Goal: Transaction & Acquisition: Purchase product/service

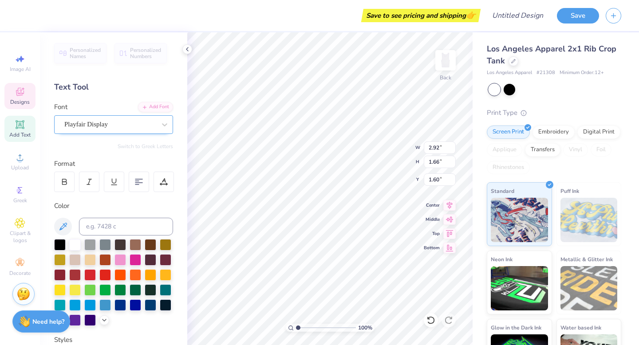
click at [120, 129] on div "Playfair Display" at bounding box center [109, 125] width 93 height 14
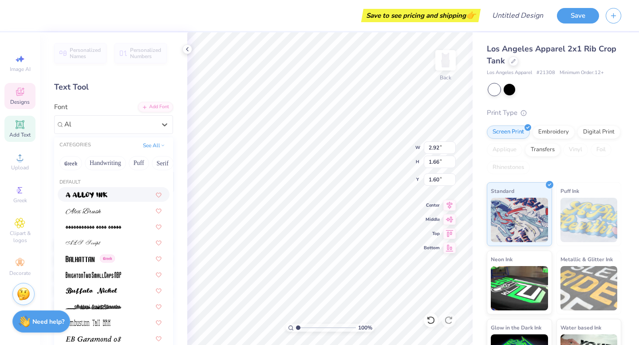
type input "A"
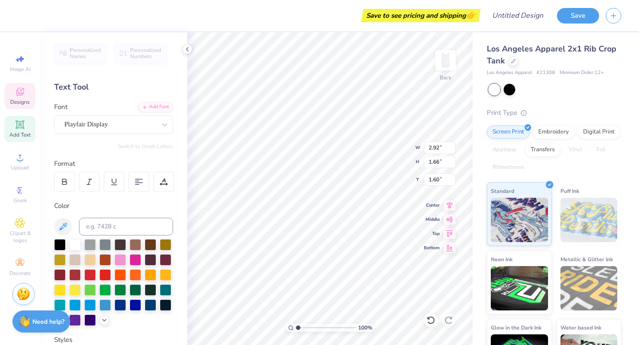
click at [131, 95] on div "Personalized Names Personalized Numbers Text Tool Add Font Font Playfair Displa…" at bounding box center [113, 188] width 147 height 313
click at [95, 50] on span "Personalized Names" at bounding box center [86, 53] width 32 height 12
type textarea "G"
type textarea "ALPHA PHI"
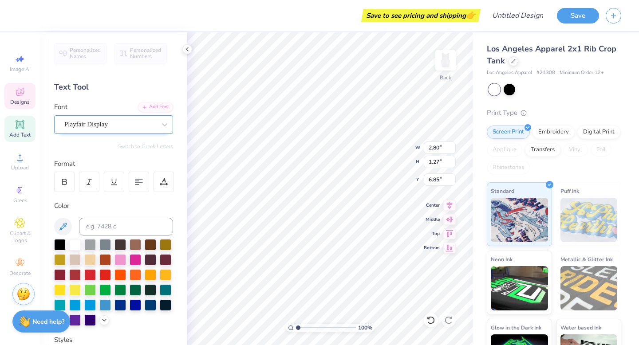
scroll to position [0, 0]
type textarea "A"
type textarea "1872"
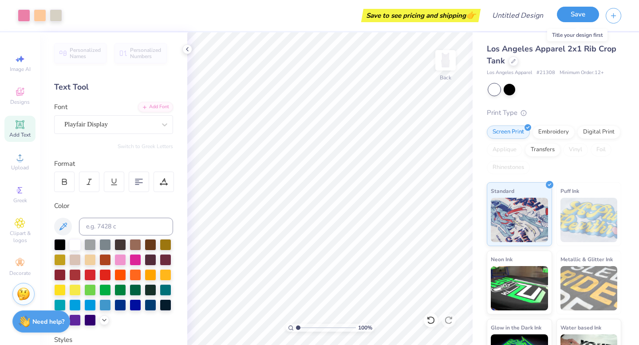
click at [575, 21] on button "Save" at bounding box center [578, 15] width 42 height 16
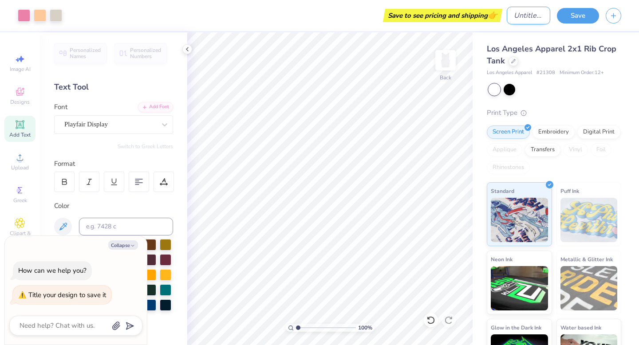
type textarea "x"
click at [515, 20] on input "Design Title" at bounding box center [528, 16] width 43 height 18
click at [453, 15] on div "Save to see pricing and shipping 👉" at bounding box center [420, 15] width 115 height 13
click at [535, 12] on input "Design Title" at bounding box center [528, 16] width 43 height 18
type input "b"
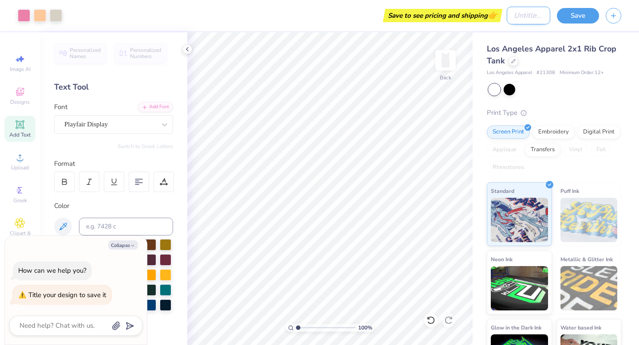
type textarea "x"
type input "bi"
type textarea "x"
type input "big"
type textarea "x"
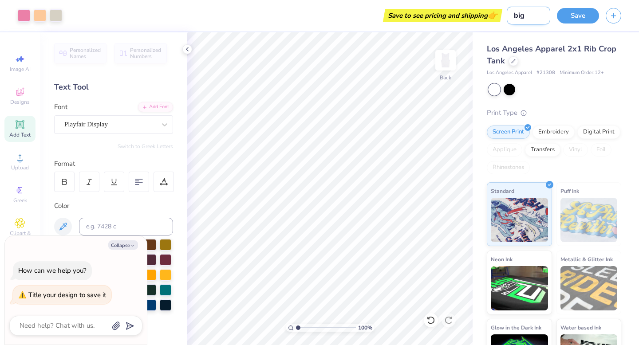
type input "big"
type textarea "x"
type input "[PERSON_NAME]"
type textarea "x"
type input "big li"
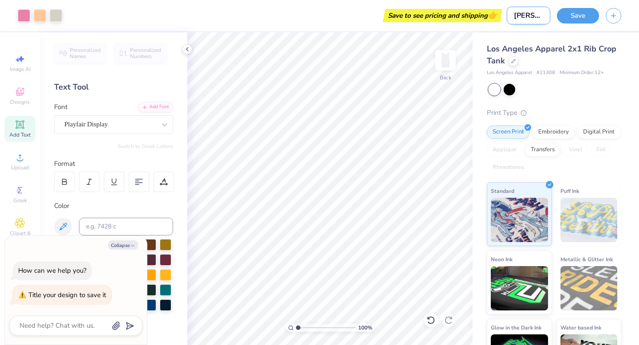
type textarea "x"
type input "big lit"
type textarea "x"
type input "big litt"
type textarea "x"
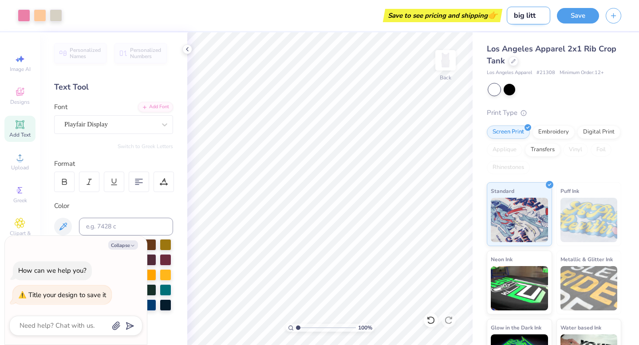
type input "big littl"
type textarea "x"
type input "big little"
type textarea "x"
type input "big little"
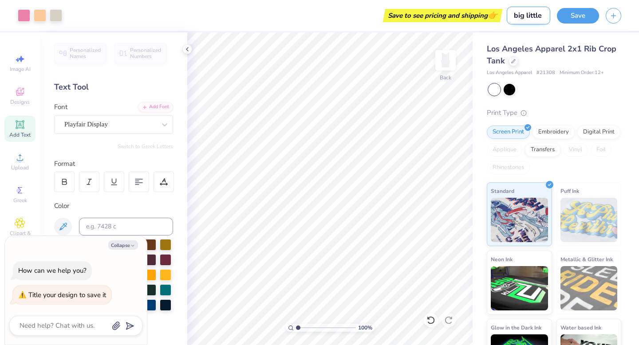
type textarea "x"
type input "big little s"
type textarea "x"
type input "big little sh"
type textarea "x"
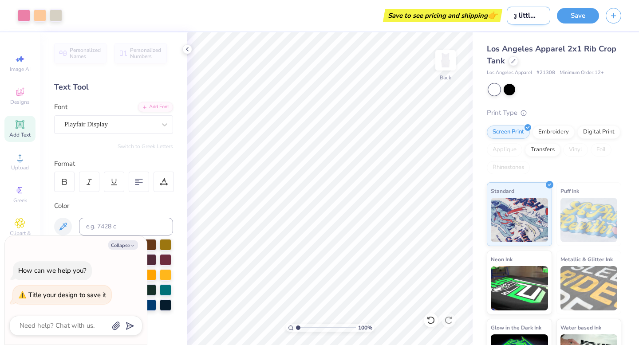
type input "big little shi"
type textarea "x"
type input "big little shir"
type textarea "x"
type input "big little shirt"
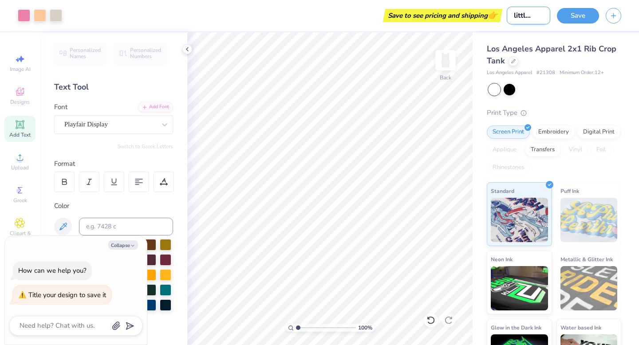
type textarea "x"
type input "big little shirt"
click at [581, 19] on button "Save" at bounding box center [578, 15] width 42 height 16
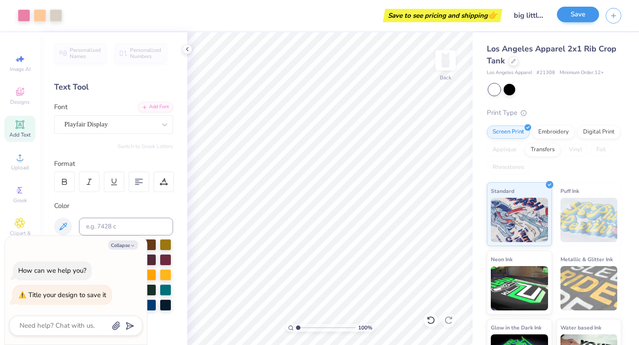
type textarea "x"
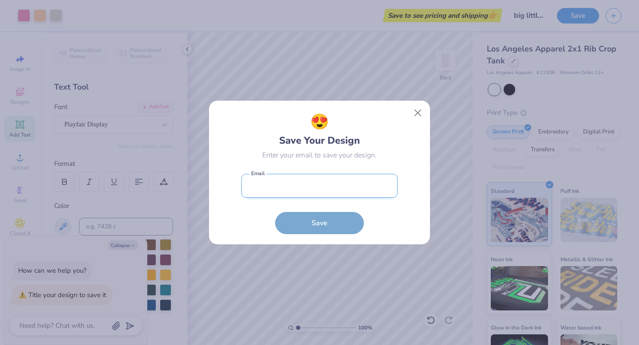
click at [356, 181] on input "email" at bounding box center [319, 186] width 156 height 24
type input "[EMAIL_ADDRESS][DOMAIN_NAME]"
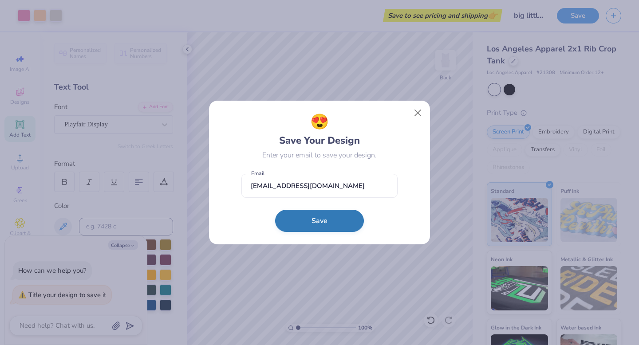
click at [320, 217] on button "Save" at bounding box center [319, 221] width 89 height 22
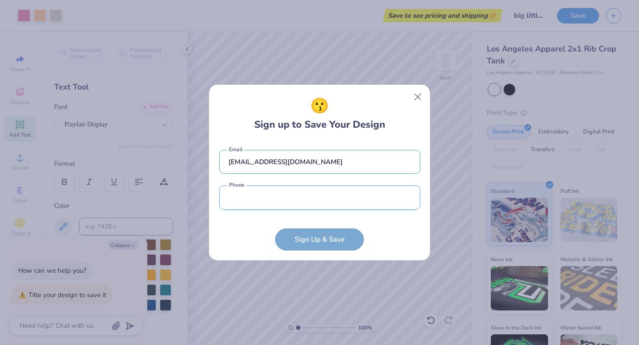
click at [303, 194] on input "tel" at bounding box center [319, 197] width 201 height 24
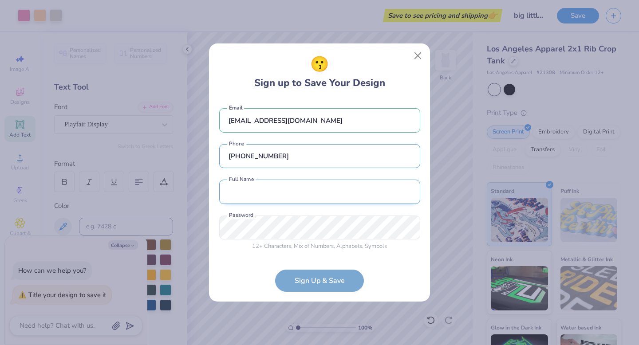
type input "[PHONE_NUMBER]"
click at [295, 198] on input "text" at bounding box center [319, 192] width 201 height 24
type input "[PERSON_NAME]"
type input "[PHONE_NUMBER]"
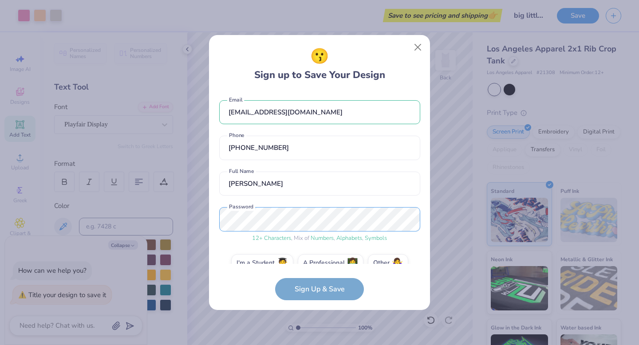
scroll to position [17, 0]
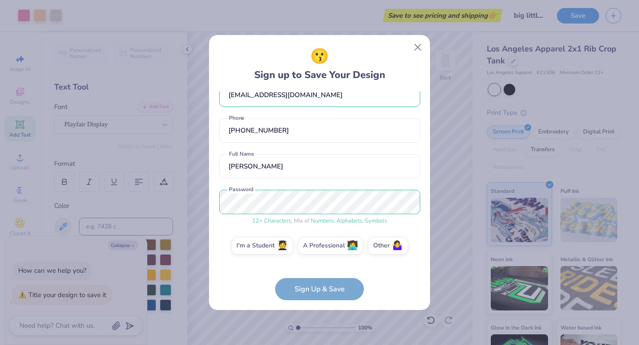
click at [320, 289] on form "[EMAIL_ADDRESS][DOMAIN_NAME] Email [PHONE_NUMBER] Phone [PERSON_NAME] Full Name…" at bounding box center [319, 195] width 201 height 209
click at [273, 245] on label "I'm a Student 🧑‍🎓" at bounding box center [262, 245] width 62 height 18
click at [317, 263] on input "I'm a Student 🧑‍🎓" at bounding box center [320, 266] width 6 height 6
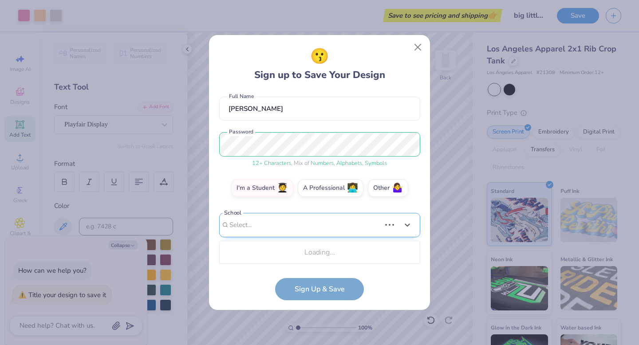
click at [295, 255] on div "Use Up and Down to choose options, press Enter to select the currently focused …" at bounding box center [319, 238] width 201 height 51
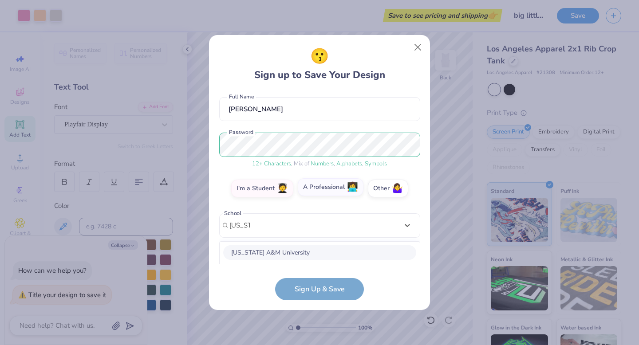
scroll to position [75, 0]
type input "[US_STATE] state"
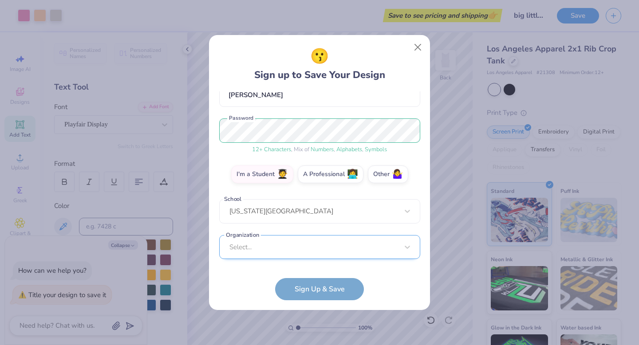
scroll to position [222, 0]
click at [291, 245] on div "Select..." at bounding box center [319, 247] width 201 height 24
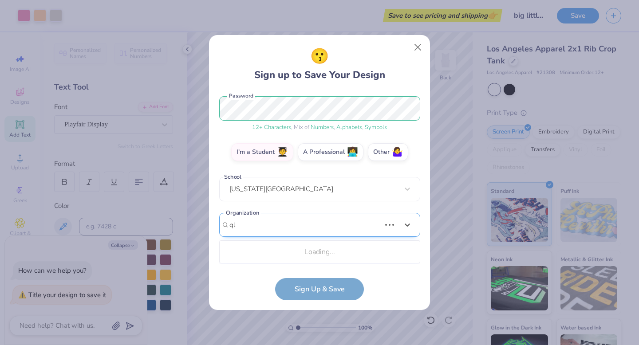
type input "q"
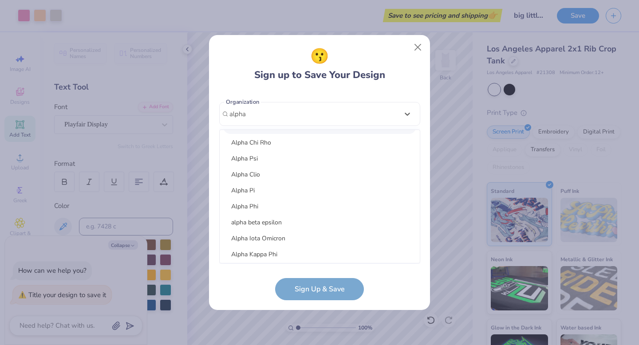
scroll to position [87, 0]
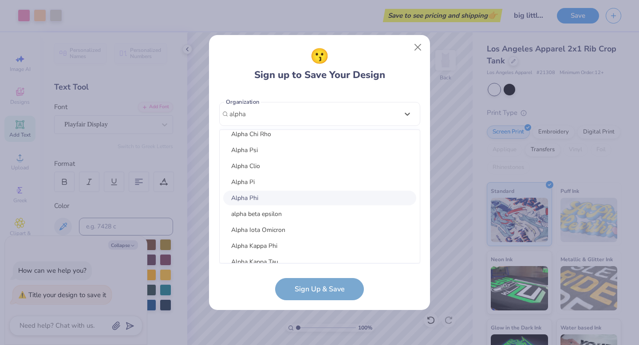
click at [268, 199] on div "Alpha Phi" at bounding box center [319, 198] width 193 height 15
type input "alpha"
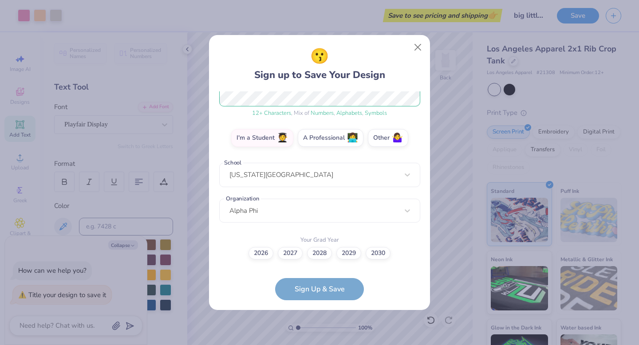
scroll to position [125, 0]
drag, startPoint x: 313, startPoint y: 290, endPoint x: 309, endPoint y: 258, distance: 32.6
click at [309, 259] on form "[EMAIL_ADDRESS][DOMAIN_NAME] Email [PHONE_NUMBER] Phone [PERSON_NAME] Full Name…" at bounding box center [319, 195] width 201 height 209
click at [314, 257] on label "2028" at bounding box center [319, 252] width 25 height 12
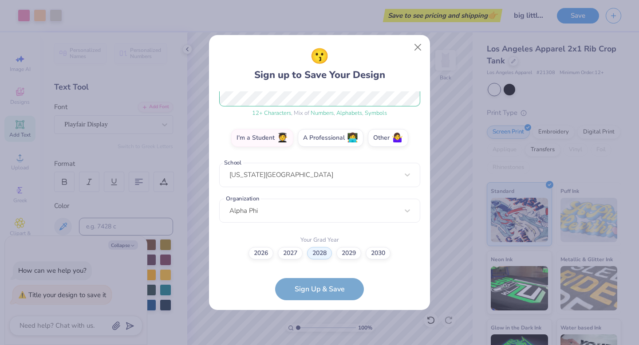
scroll to position [179, 0]
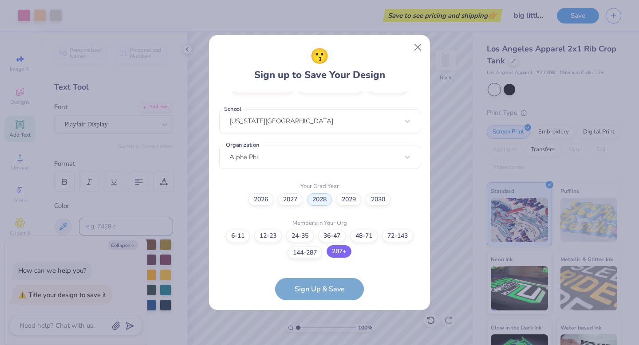
click at [340, 250] on label "287+" at bounding box center [339, 251] width 25 height 12
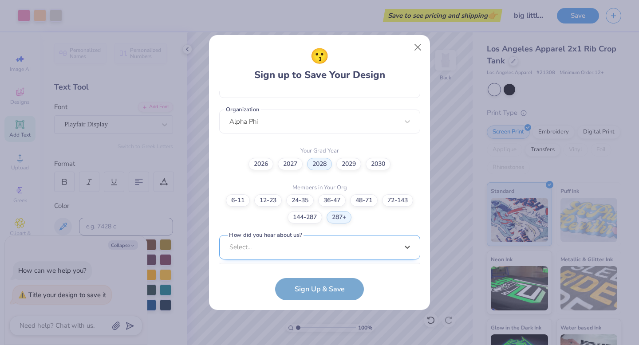
scroll to position [347, 0]
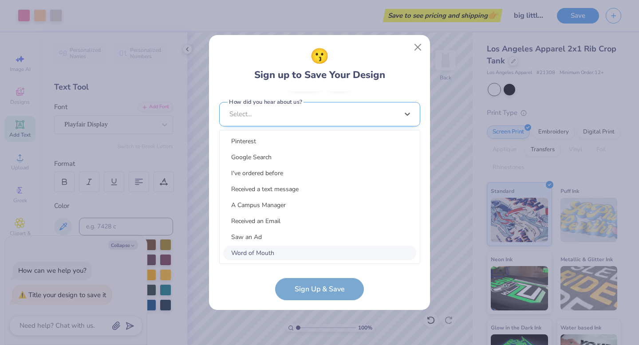
click at [334, 251] on div "option Word of Mouth focused, 8 of 15. 15 results available. Use Up and Down to…" at bounding box center [319, 183] width 201 height 162
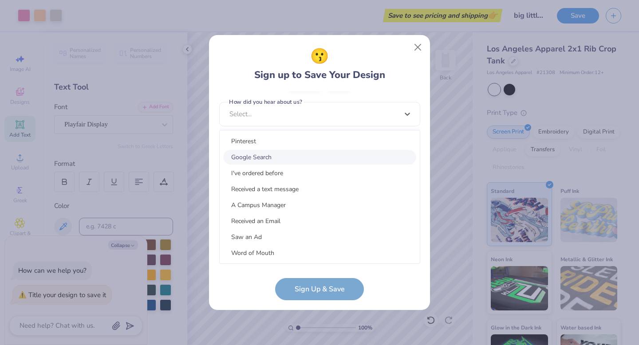
click at [313, 158] on div "Google Search" at bounding box center [319, 157] width 193 height 15
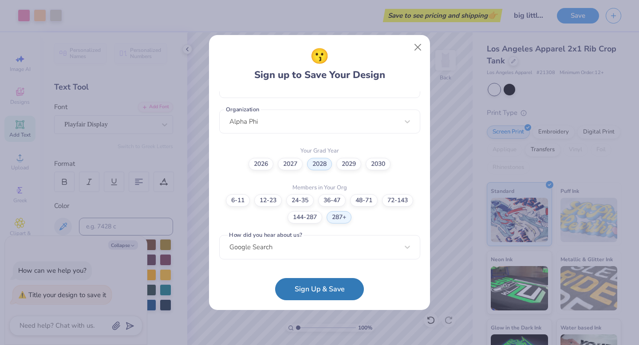
scroll to position [214, 0]
click at [328, 286] on button "Sign Up & Save" at bounding box center [319, 287] width 89 height 22
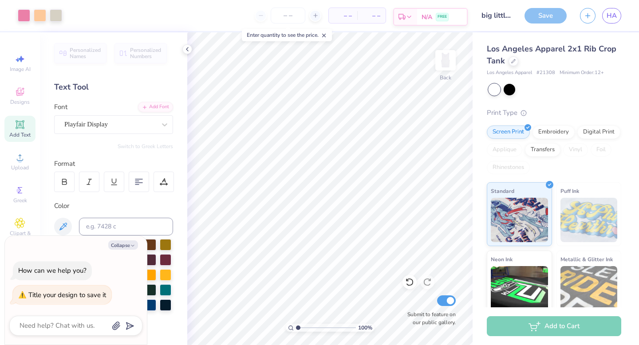
click at [414, 16] on div "Est. Delivery" at bounding box center [405, 17] width 23 height 16
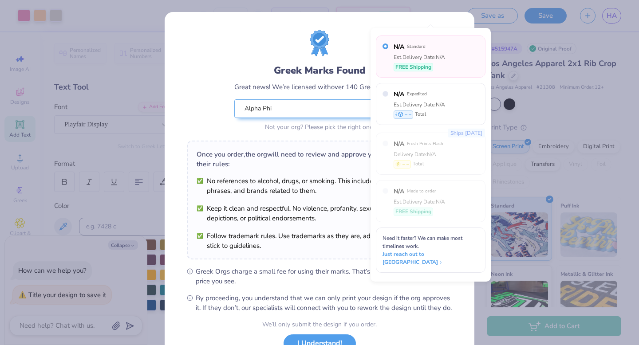
click at [346, 47] on div "Greek Marks Found Great news! We’re licensed with over 140 Greek Orgs. 🥳 Alpha …" at bounding box center [319, 82] width 265 height 104
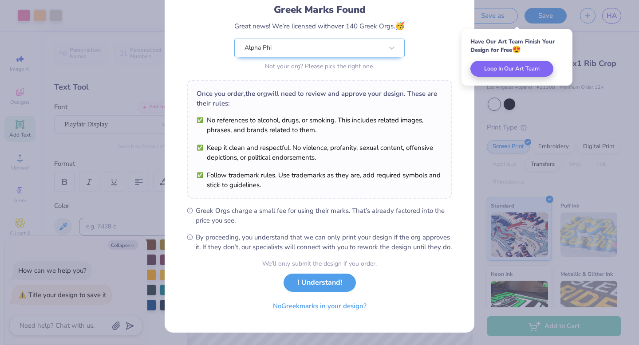
scroll to position [71, 0]
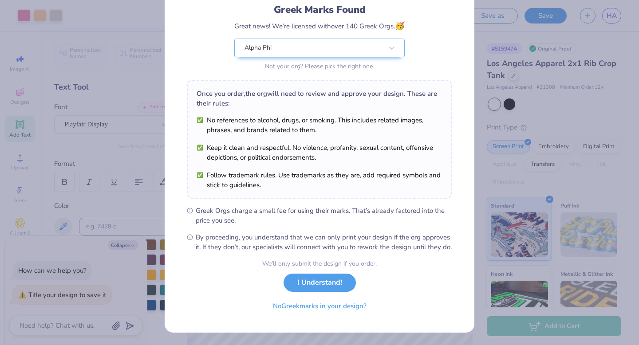
drag, startPoint x: 321, startPoint y: 288, endPoint x: 320, endPoint y: 237, distance: 50.2
click at [320, 237] on form "Greek Marks Found Great news! We’re licensed with over 140 Greek Orgs. 🥳 Alpha …" at bounding box center [319, 142] width 265 height 346
click at [294, 305] on button "No Greek marks in your design?" at bounding box center [319, 304] width 109 height 18
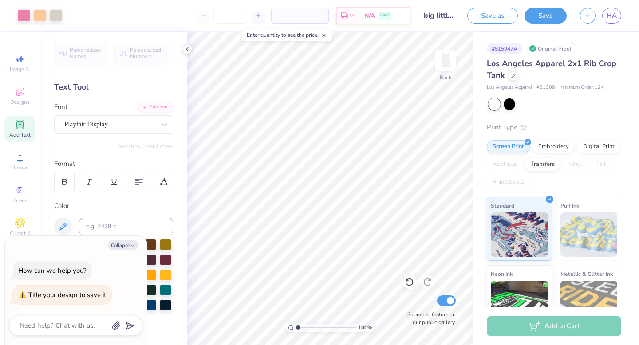
scroll to position [0, 0]
type textarea "x"
click at [229, 16] on input "number" at bounding box center [230, 16] width 35 height 16
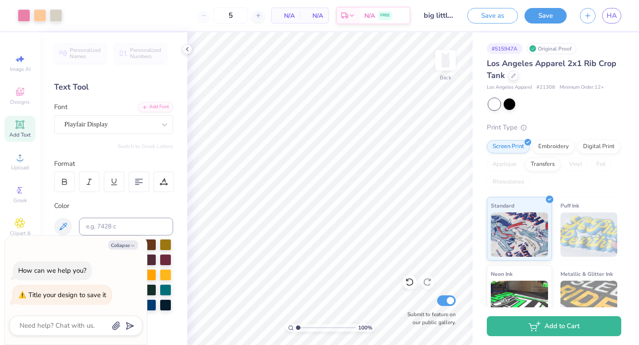
type input "12"
